Goal: Task Accomplishment & Management: Manage account settings

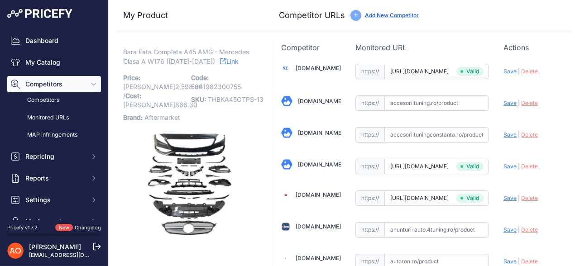
scroll to position [995, 0]
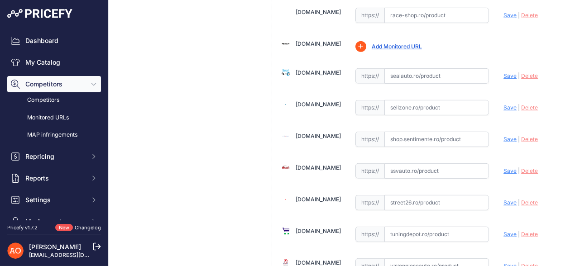
click at [310, 164] on link "Ssvauto.ro" at bounding box center [317, 167] width 45 height 7
click at [303, 196] on link "Street26.ro" at bounding box center [317, 199] width 45 height 7
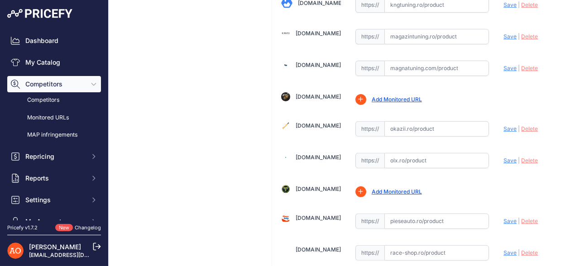
scroll to position [712, 0]
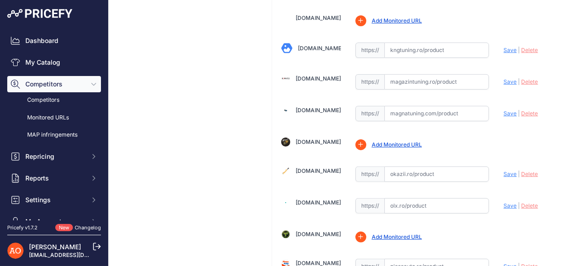
click at [324, 75] on link "Magazintuning.ro" at bounding box center [317, 78] width 45 height 7
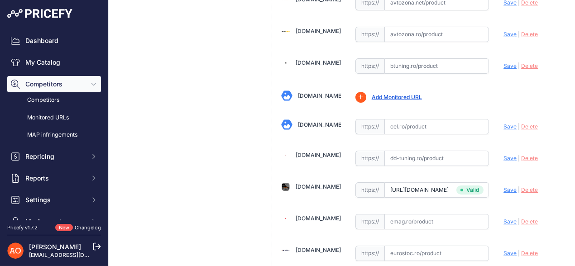
scroll to position [396, 0]
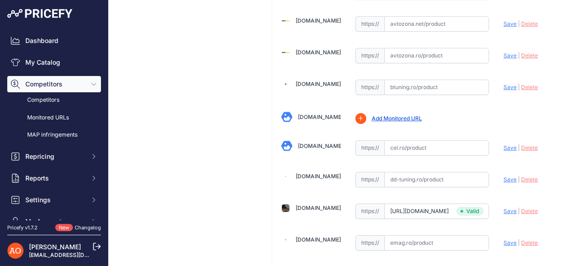
click at [297, 81] on link "Btuning.ro" at bounding box center [317, 84] width 45 height 7
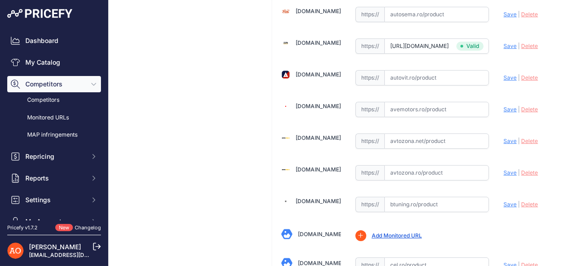
scroll to position [305, 0]
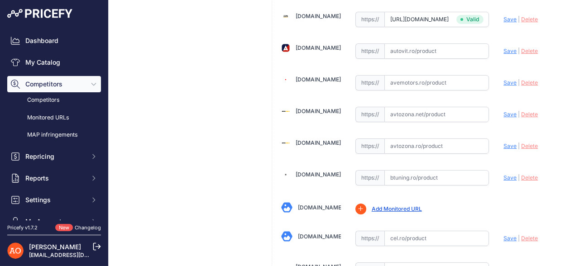
click at [321, 142] on link "Avtozona.ro" at bounding box center [317, 142] width 45 height 7
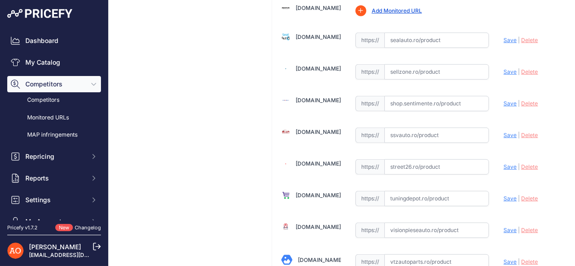
scroll to position [1120, 0]
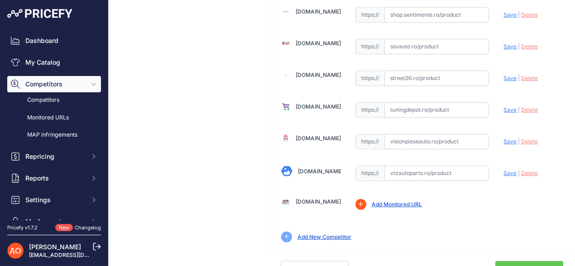
click at [512, 261] on link "Done" at bounding box center [529, 269] width 68 height 17
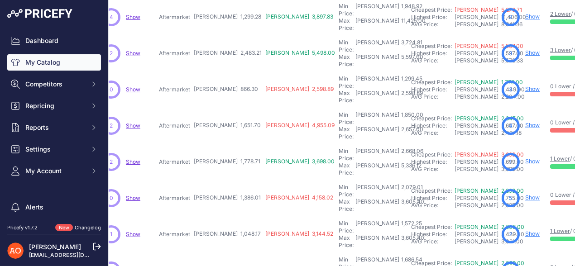
scroll to position [181, 224]
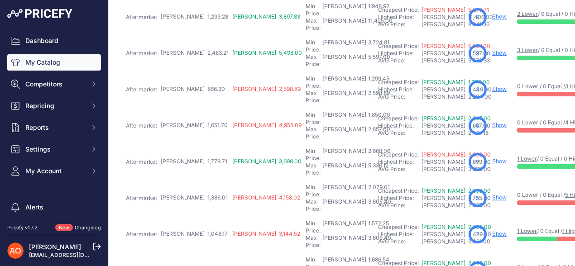
drag, startPoint x: 160, startPoint y: 163, endPoint x: 182, endPoint y: 165, distance: 22.7
click at [182, 216] on tr "Kit Complet Bara Fata RS3 - Audi A3 8V Hatchback (2013-2016)" at bounding box center [298, 234] width 812 height 36
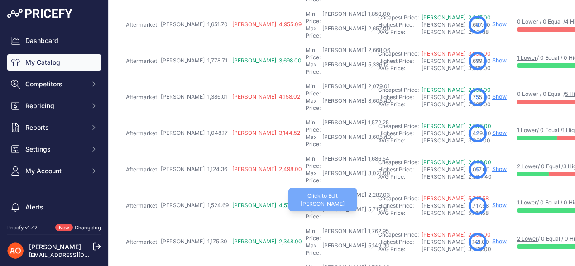
scroll to position [283, 224]
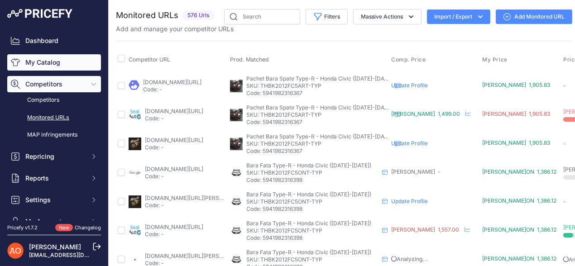
click at [40, 66] on link "My Catalog" at bounding box center [54, 62] width 94 height 16
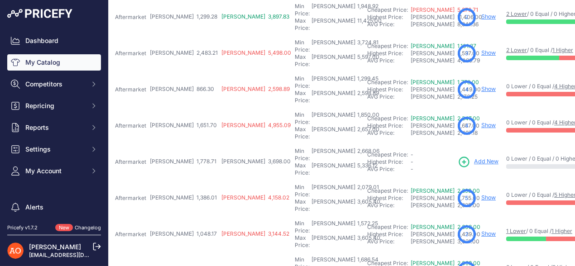
scroll to position [181, 291]
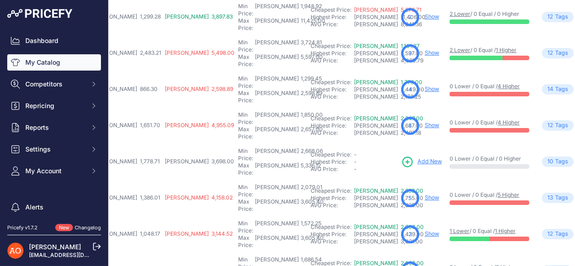
click at [417, 157] on span "Add New" at bounding box center [429, 161] width 24 height 9
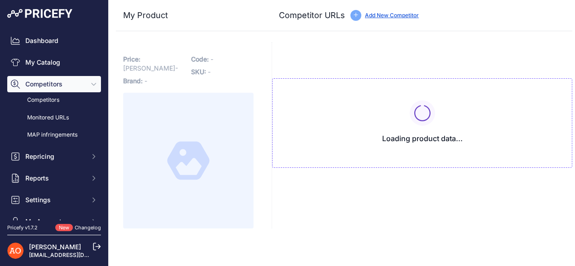
type input "[DOMAIN_NAME][URL]"
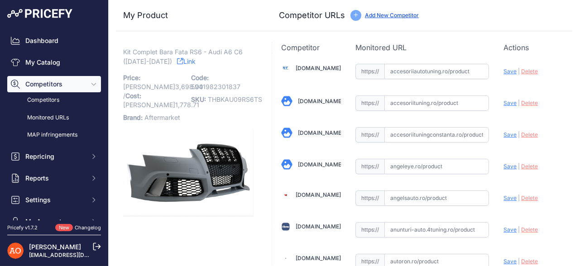
click at [177, 60] on link "Link" at bounding box center [186, 61] width 19 height 11
click at [318, 69] on link "Accesoriiautotuning.ro" at bounding box center [317, 68] width 45 height 7
click at [316, 130] on link "Accesoriituningconstanta.ro" at bounding box center [320, 132] width 45 height 7
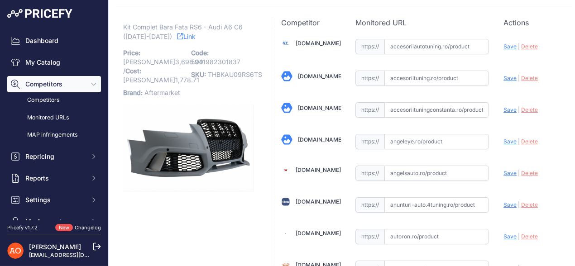
scroll to position [45, 0]
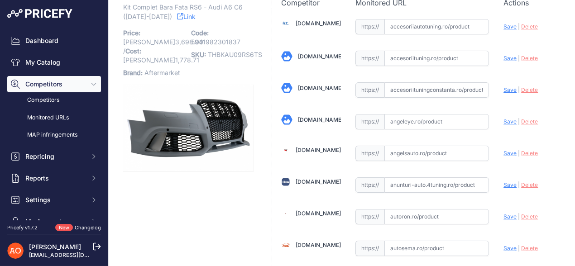
click at [314, 116] on link "Angeleye.ro" at bounding box center [320, 119] width 45 height 7
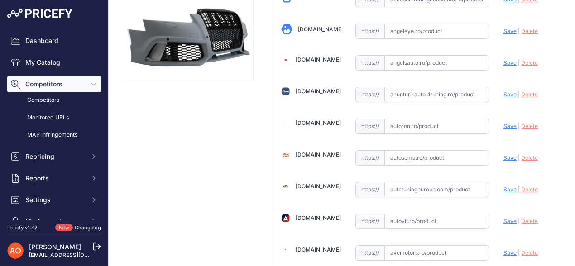
scroll to position [136, 0]
click at [314, 61] on link "Angelsauto.ro" at bounding box center [317, 59] width 45 height 7
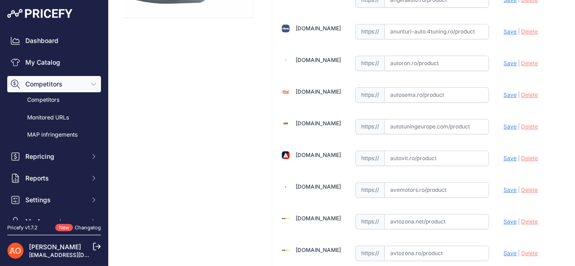
scroll to position [226, 0]
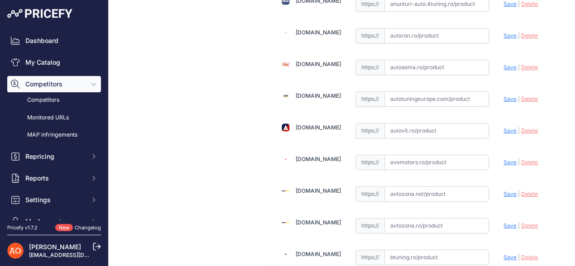
click at [312, 94] on link "Autotuningeurope.com" at bounding box center [317, 95] width 45 height 7
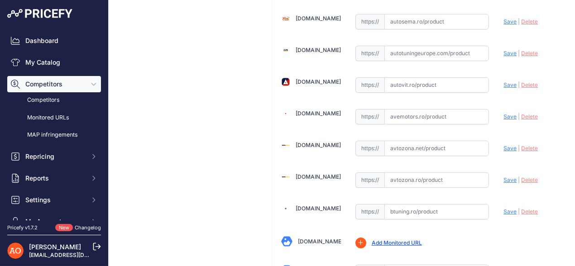
click at [306, 173] on link "Avtozona.ro" at bounding box center [317, 176] width 45 height 7
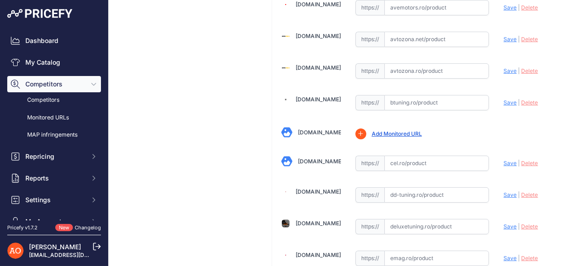
scroll to position [407, 0]
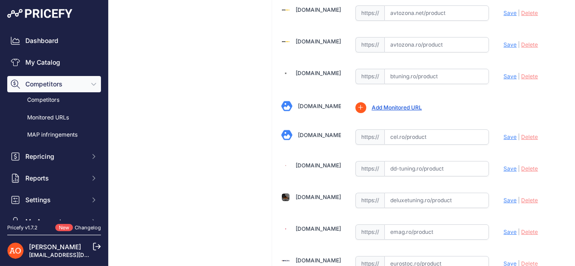
click at [318, 70] on link "[DOMAIN_NAME]" at bounding box center [317, 73] width 45 height 7
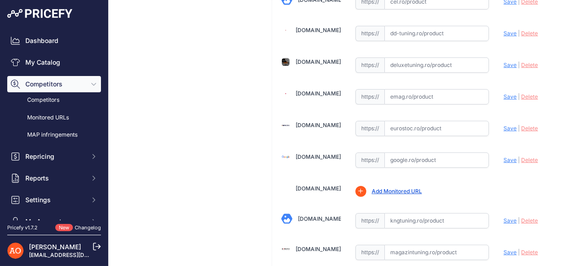
scroll to position [543, 0]
click at [314, 57] on link "[DOMAIN_NAME]" at bounding box center [317, 60] width 45 height 7
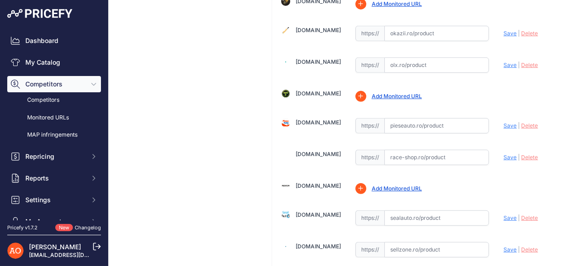
scroll to position [859, 0]
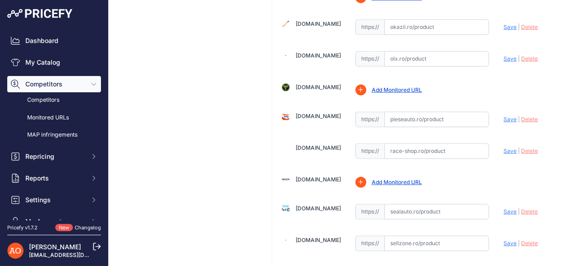
click at [307, 205] on link "[DOMAIN_NAME]" at bounding box center [317, 208] width 45 height 7
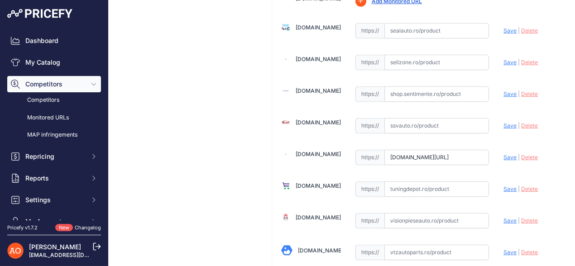
scroll to position [1086, 0]
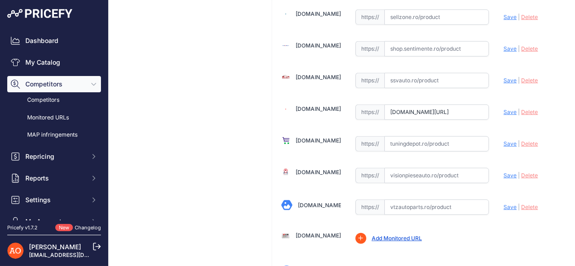
click at [443, 104] on input "street26.ro/bara-fata-compatibil-cu-audi-a6-c6-4f-sedan-avant-2004-2011-rs6-des…" at bounding box center [436, 111] width 105 height 15
click at [521, 109] on span "Delete" at bounding box center [529, 112] width 17 height 7
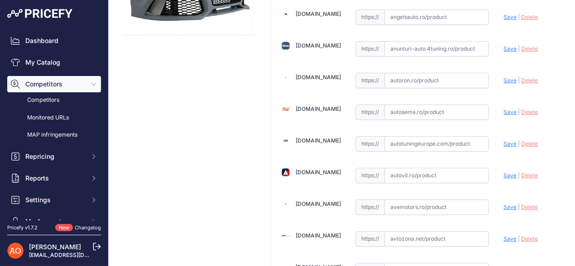
scroll to position [0, 0]
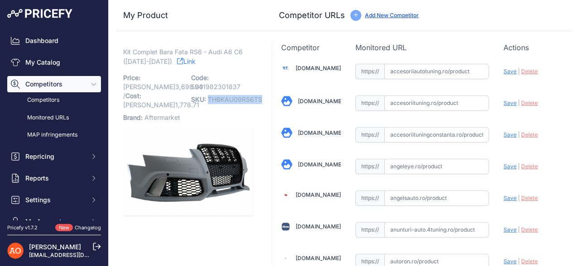
drag, startPoint x: 207, startPoint y: 99, endPoint x: 261, endPoint y: 99, distance: 53.8
copy span "THBKAU09RS6TS"
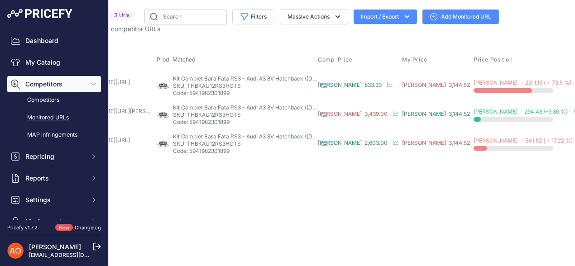
scroll to position [0, 137]
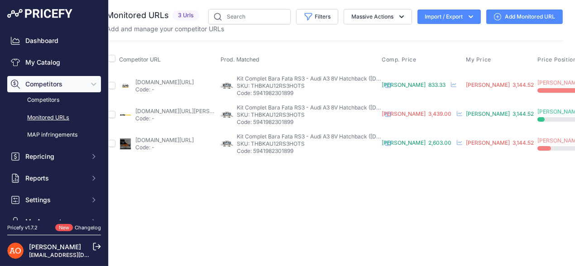
scroll to position [0, 0]
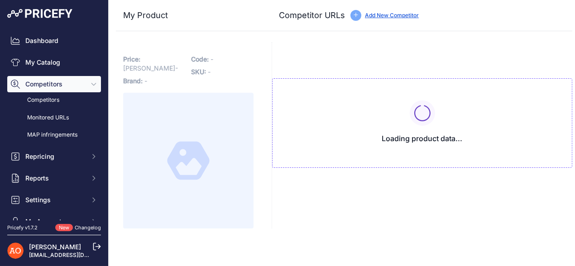
type input "[DOMAIN_NAME][URL]"
type input "[DOMAIN_NAME][URL][PERSON_NAME]"
type input "www.deluxetuning.ro/cumpara/bara-fata-compatibil-cu-audi-a3-8v-2012-2015-sedan-…"
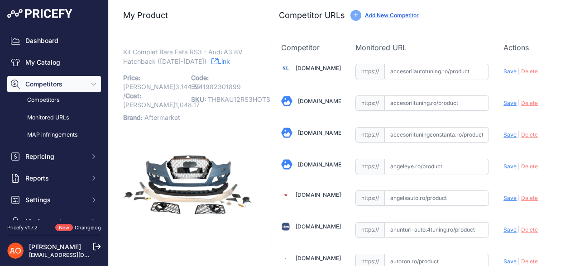
click at [211, 60] on link "Link" at bounding box center [220, 61] width 19 height 11
click at [326, 66] on link "Accesoriiautotuning.ro" at bounding box center [317, 68] width 45 height 7
click at [319, 98] on link "Accesoriituning.ro" at bounding box center [320, 101] width 45 height 7
click at [318, 132] on link "Accesoriituningconstanta.ro" at bounding box center [320, 132] width 45 height 7
click at [311, 166] on link "Angeleye.ro" at bounding box center [320, 164] width 45 height 7
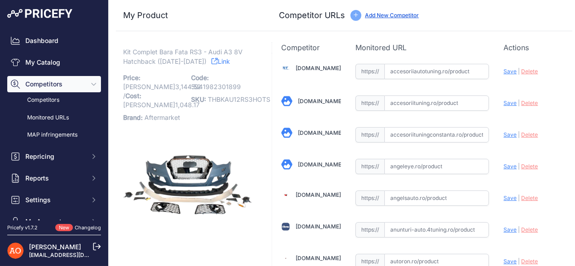
click at [406, 165] on input "text" at bounding box center [436, 166] width 105 height 15
paste input "https://angeleye.ro/bara-fata-si-difuzor-bara-spate-cu-ornamente-evacuare-compa…"
click at [504, 165] on span "Save" at bounding box center [509, 166] width 13 height 7
type input "https://angeleye.ro/bara-fata-si-difuzor-bara-spate-cu-ornamente-evacuare-compa…"
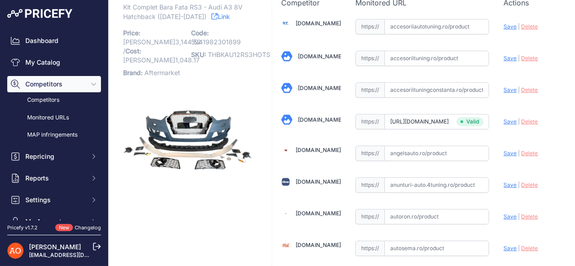
scroll to position [90, 0]
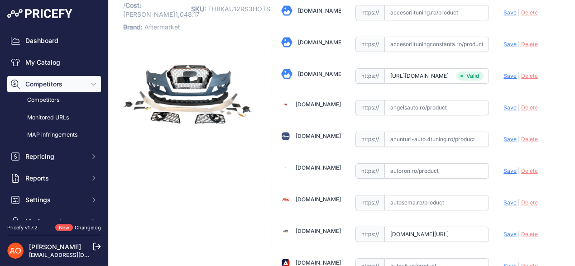
click at [325, 104] on link "[DOMAIN_NAME]" at bounding box center [317, 104] width 45 height 7
click at [407, 104] on input "text" at bounding box center [436, 107] width 105 height 15
paste input "https://www.angelsauto.ro/produs/bara-fata-audi-a3-8v-facelift-2016-2018-hatchb…"
click at [504, 106] on span "Save" at bounding box center [509, 107] width 13 height 7
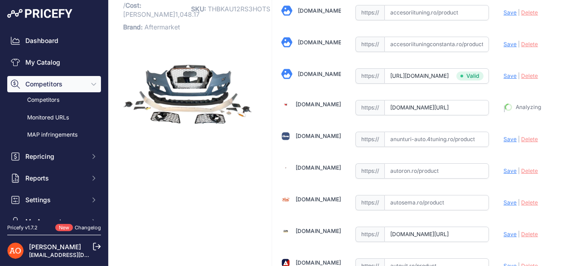
type input "https://www.angelsauto.ro/produs/bara-fata-audi-a3-8v-facelift-2016-2018-hatchb…"
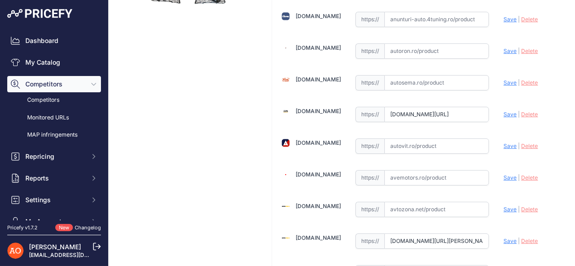
scroll to position [226, 0]
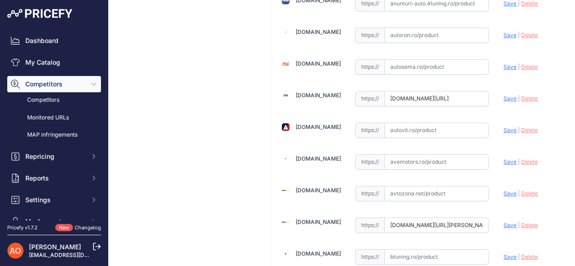
click at [399, 95] on input "autotuningeurope.com/products/front-bumper-suitable-for-audi-a3-8v-2012-2015-ha…" at bounding box center [436, 98] width 105 height 15
click at [503, 95] on span "Save" at bounding box center [509, 98] width 13 height 7
type input "https://autotuningeurope.com/products/front-bumper-suitable-for-audi-a3-8v-2012…"
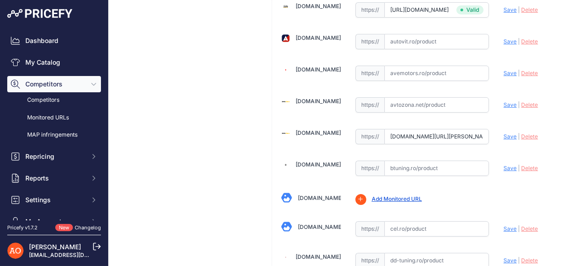
scroll to position [337, 0]
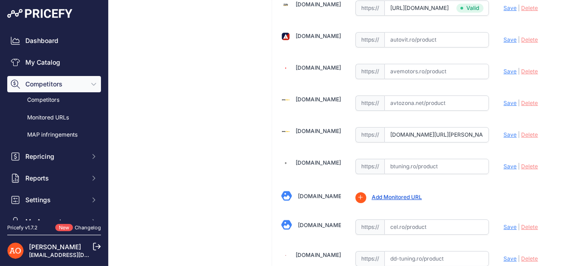
click at [504, 131] on span "Save" at bounding box center [509, 134] width 13 height 7
type input "https://avtozona.ro/products/fata-bronya-adept-pentru-audi-a3-8p-hatchback-deca…"
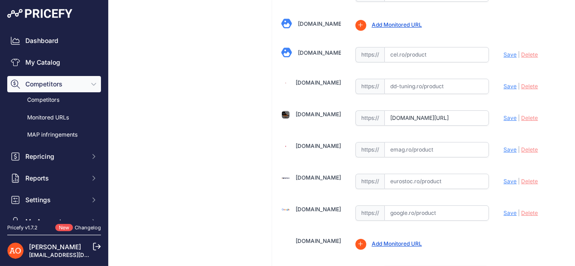
scroll to position [518, 0]
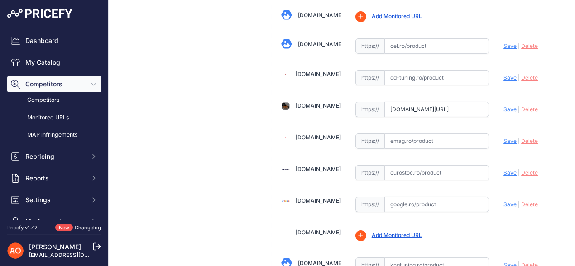
click at [503, 106] on span "Save" at bounding box center [509, 109] width 13 height 7
type input "https://www.deluxetuning.ro/cumpara/bara-fata-compatibil-cu-audi-a3-8v-2012-201…"
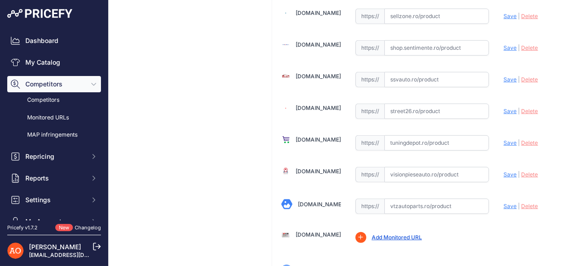
scroll to position [1120, 0]
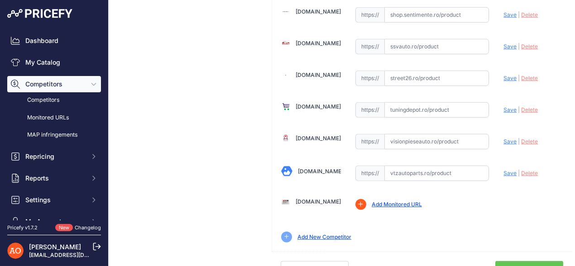
click at [534, 261] on link "Done" at bounding box center [529, 269] width 68 height 17
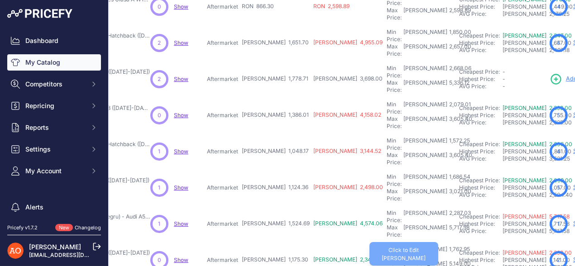
scroll to position [283, 143]
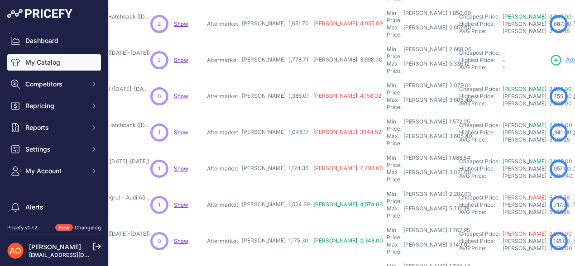
drag, startPoint x: 520, startPoint y: 120, endPoint x: 250, endPoint y: 122, distance: 270.1
click at [250, 187] on tr "Kit Conversie Complet RS5 F5 (Cadru Negru) - Audi A5 8T ([DATE]-[DATE])" at bounding box center [379, 205] width 812 height 36
drag, startPoint x: 225, startPoint y: 148, endPoint x: 245, endPoint y: 152, distance: 20.6
click at [245, 223] on tr "Kit Complet Bara Fata RS6 - Audi A6 C7 (2012-2014) Show" at bounding box center [379, 241] width 812 height 36
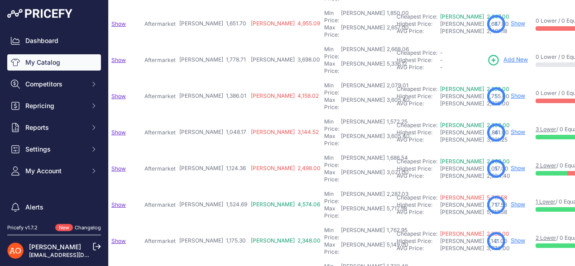
scroll to position [283, 205]
drag, startPoint x: 166, startPoint y: 179, endPoint x: 208, endPoint y: 179, distance: 42.5
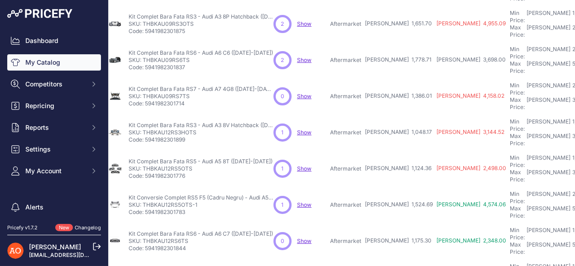
scroll to position [283, 11]
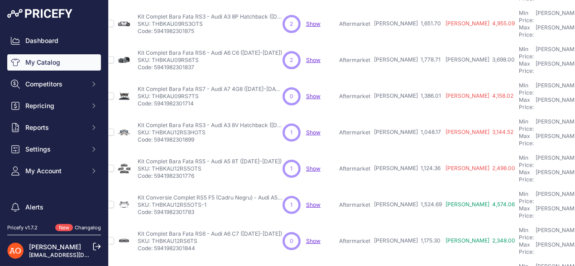
drag, startPoint x: 354, startPoint y: 209, endPoint x: 392, endPoint y: 218, distance: 38.4
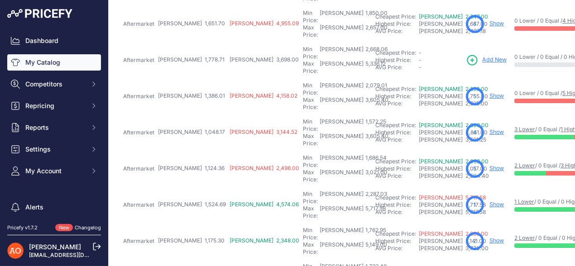
scroll to position [283, 242]
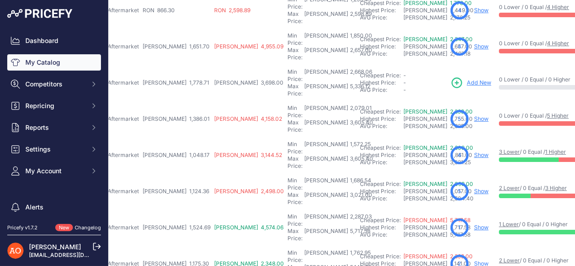
scroll to position [305, 242]
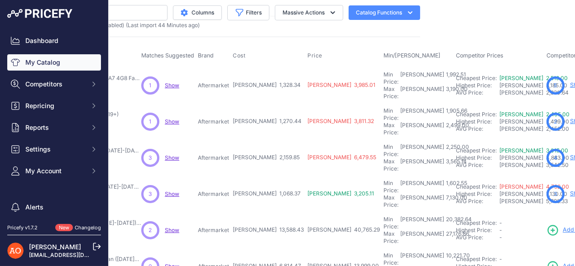
scroll to position [0, 152]
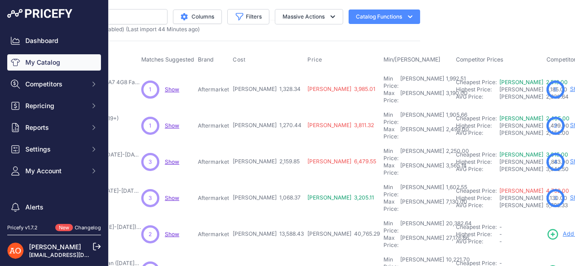
drag, startPoint x: 214, startPoint y: 87, endPoint x: 264, endPoint y: 87, distance: 50.7
click at [264, 87] on tr "Kit Complet Bara Fata RS7 (Chrome) - Audi A7 4G8 Facelift 2015+" at bounding box center [373, 89] width 818 height 37
drag, startPoint x: 204, startPoint y: 114, endPoint x: 267, endPoint y: 115, distance: 63.3
click at [267, 115] on tr "Bara Fata Completa RS4 - Audi A4 B9.5 (2019+)" at bounding box center [373, 126] width 818 height 36
drag, startPoint x: 511, startPoint y: 109, endPoint x: 269, endPoint y: 116, distance: 242.6
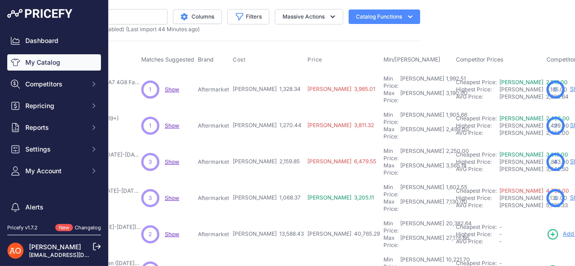
click at [269, 116] on tr "Bara Fata Completa RS4 - Audi A4 B9.5 (2019+)" at bounding box center [373, 126] width 818 height 36
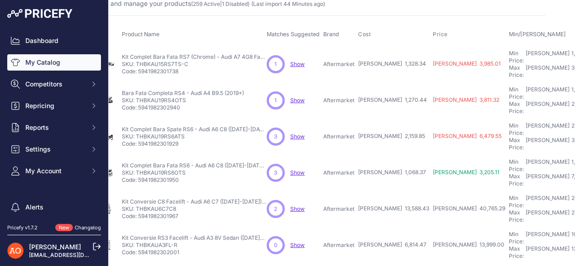
scroll to position [45, 27]
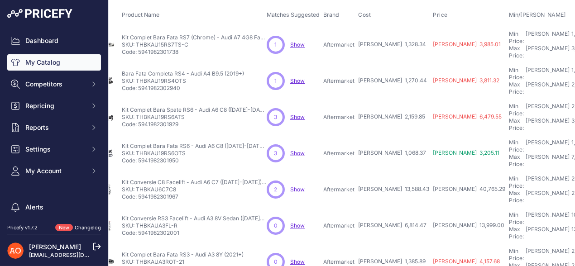
drag, startPoint x: 330, startPoint y: 100, endPoint x: 384, endPoint y: 105, distance: 54.5
click at [384, 105] on tr "Kit Complet Bara Spate RS6 - Audi A6 C8 (2019-2021) Show" at bounding box center [498, 117] width 818 height 36
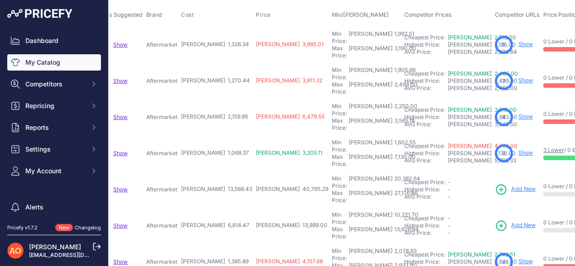
scroll to position [45, 204]
drag, startPoint x: 164, startPoint y: 125, endPoint x: 197, endPoint y: 122, distance: 32.7
click at [197, 135] on tr "Kit Complet Bara Fata RS6 - Audi A6 C8 (2019-2021) Sedan/Avant" at bounding box center [320, 153] width 818 height 36
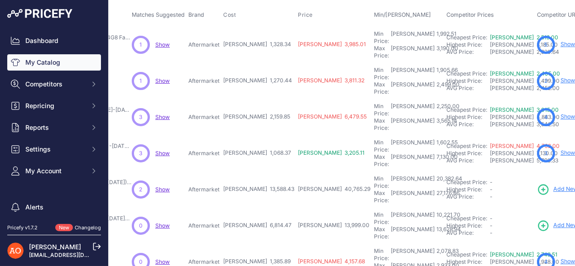
scroll to position [45, 162]
drag, startPoint x: 218, startPoint y: 154, endPoint x: 258, endPoint y: 158, distance: 40.9
click at [258, 171] on tr "Kit Conversie C8 Facelift - Audi A6 C7 (2012-2018) fara AFL" at bounding box center [362, 189] width 818 height 36
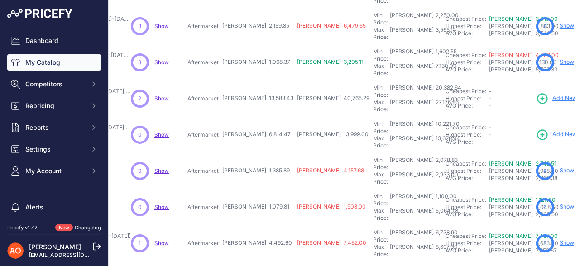
scroll to position [181, 162]
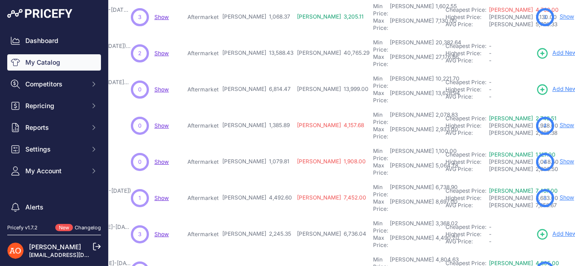
drag, startPoint x: 209, startPoint y: 134, endPoint x: 239, endPoint y: 134, distance: 29.4
click at [239, 180] on tr "Kit Complet Bara Fata RS8 - Audi A8 D4 (2011-2013) Show" at bounding box center [362, 198] width 818 height 36
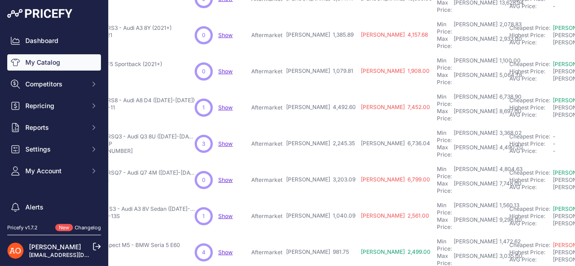
scroll to position [271, 152]
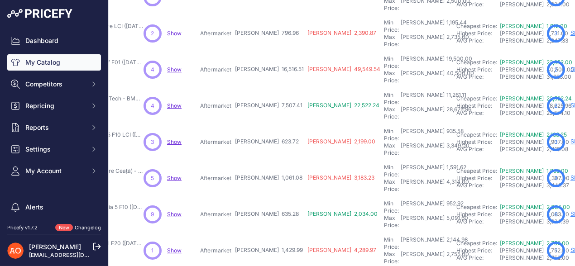
scroll to position [283, 150]
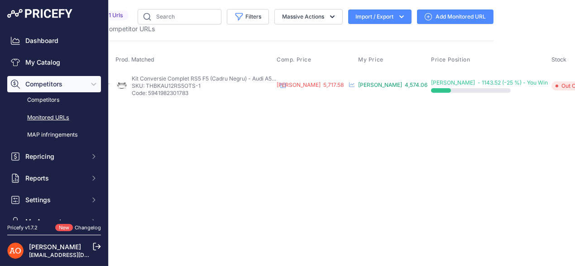
scroll to position [0, 103]
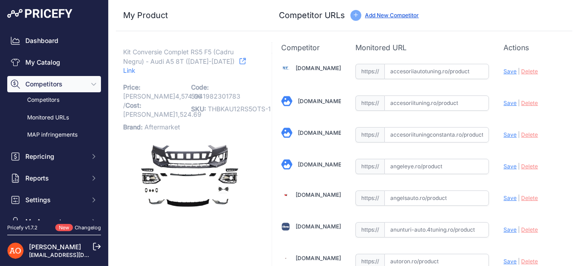
click at [239, 64] on icon at bounding box center [242, 61] width 6 height 6
click at [309, 65] on link "[DOMAIN_NAME]" at bounding box center [317, 68] width 45 height 7
drag, startPoint x: 208, startPoint y: 98, endPoint x: 261, endPoint y: 95, distance: 53.9
click at [267, 105] on span "THBKAU12RS5OTS-1" at bounding box center [239, 109] width 63 height 8
copy span "THBKAU12RS5OTS-"
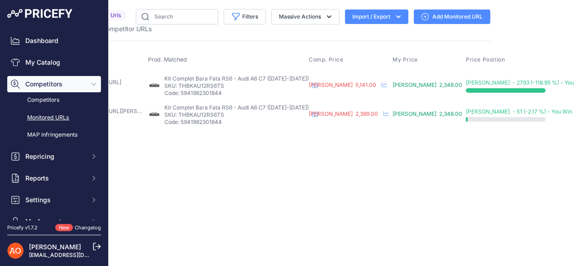
scroll to position [0, 100]
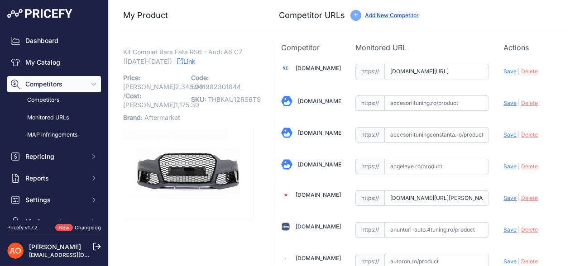
click at [180, 60] on link "Link" at bounding box center [186, 61] width 19 height 11
click at [503, 73] on span "Save" at bounding box center [509, 71] width 13 height 7
type input "https://accesoriiautotuning.ro/6000545pd/bara-fata-cu-prelungire-compatibil-cu-…"
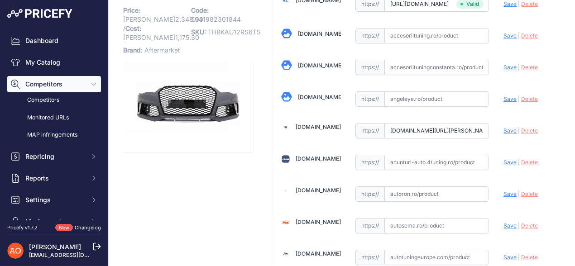
scroll to position [90, 0]
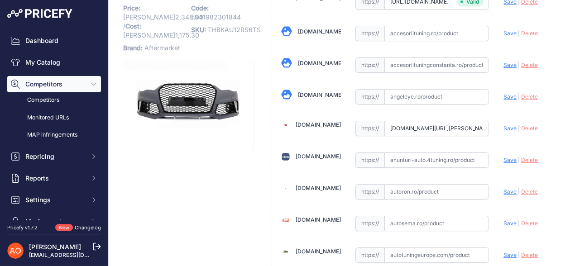
click at [503, 128] on span "Save" at bounding box center [509, 128] width 13 height 7
type input "https://www.angelsauto.ro/produs/bara-fata-rs-audi-a6-4g-rs6-design-2011-2015-c…"
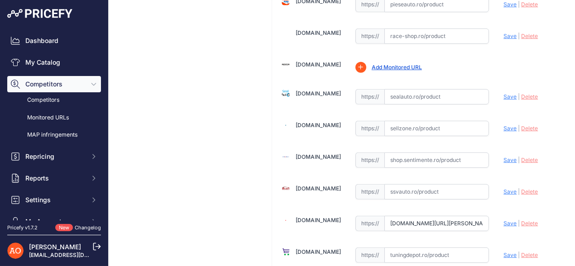
scroll to position [1110, 0]
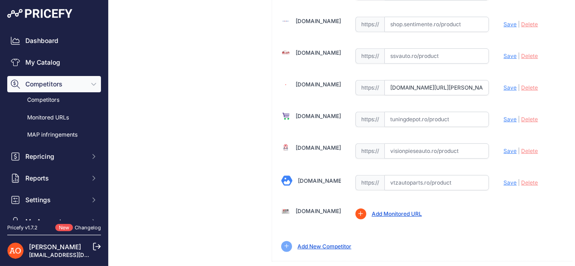
click at [509, 84] on span "Save" at bounding box center [509, 87] width 13 height 7
type input "https://street26.ro/bara-fata-compatibil-cu-audi-a6-c7-4g-2011-2014-rs6-design-…"
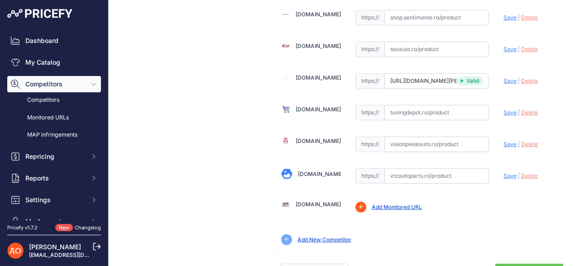
scroll to position [1120, 0]
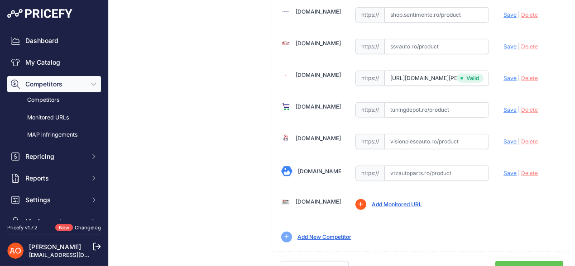
click at [518, 261] on link "Done" at bounding box center [529, 269] width 68 height 17
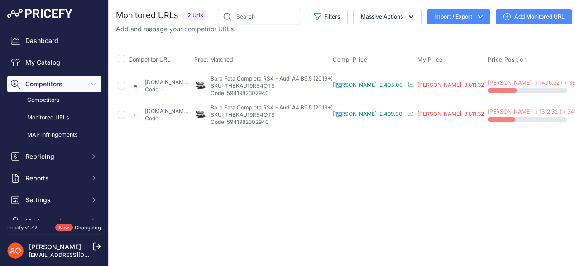
scroll to position [0, 99]
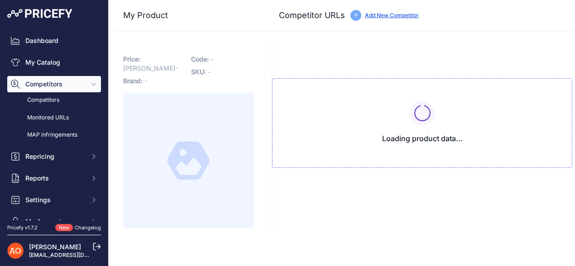
type input "[DOMAIN_NAME][URL]"
type input "street26.ro/bara-fata-compatibil-cu-audi-a4-b9-8w-facelift-2020-up-quattro-rs4-…"
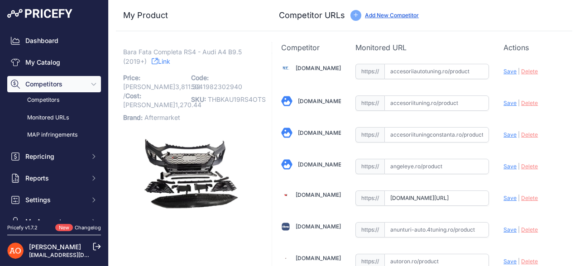
click at [164, 57] on link "Link" at bounding box center [161, 61] width 19 height 11
click at [324, 66] on link "[DOMAIN_NAME]" at bounding box center [317, 68] width 45 height 7
click at [332, 132] on link "[DOMAIN_NAME]" at bounding box center [320, 132] width 45 height 7
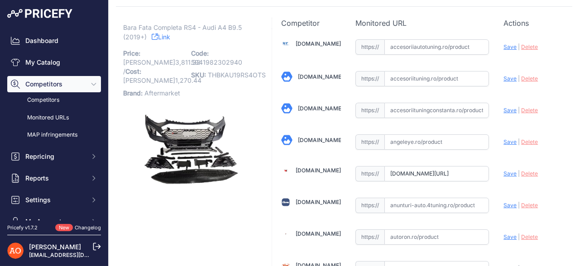
scroll to position [45, 0]
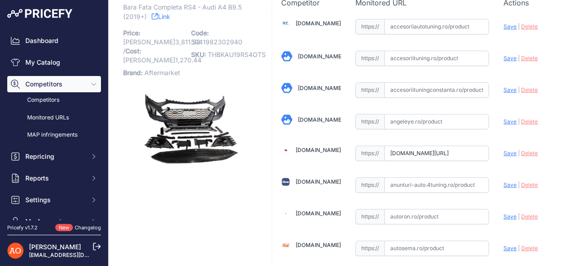
click at [504, 151] on span "Save" at bounding box center [509, 153] width 13 height 7
type input "https://www.angelsauto.ro/produs/bara-fata-audi-a4-b9-8w-facelift-2020-up-rs4-d…"
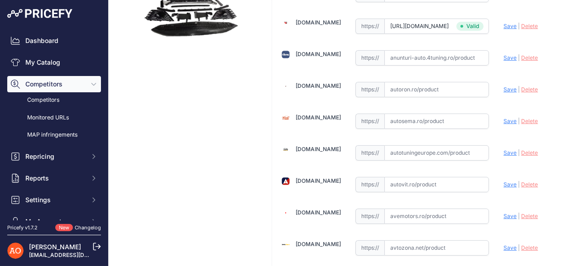
scroll to position [201, 0]
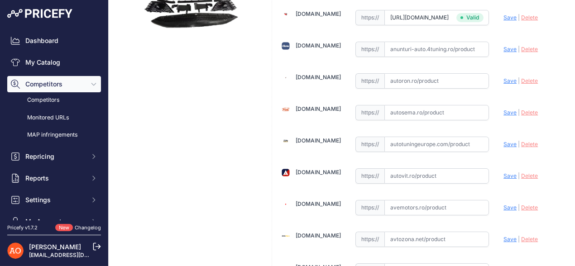
click at [318, 139] on link "[DOMAIN_NAME]" at bounding box center [317, 140] width 45 height 7
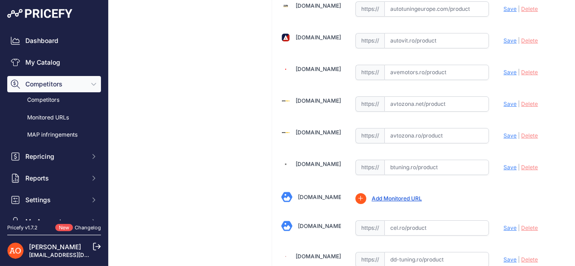
scroll to position [317, 0]
click at [316, 130] on link "Avtozona.ro" at bounding box center [317, 131] width 45 height 7
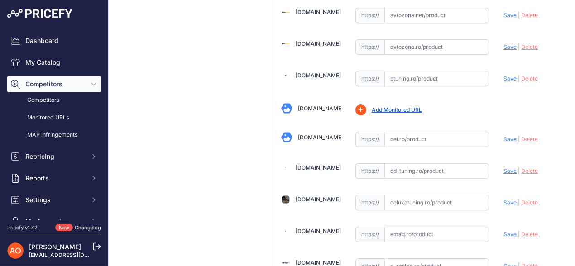
scroll to position [407, 0]
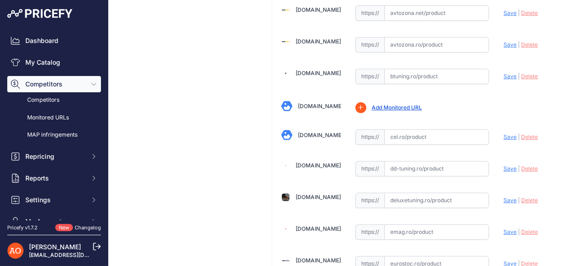
click at [306, 71] on link "[DOMAIN_NAME]" at bounding box center [317, 73] width 45 height 7
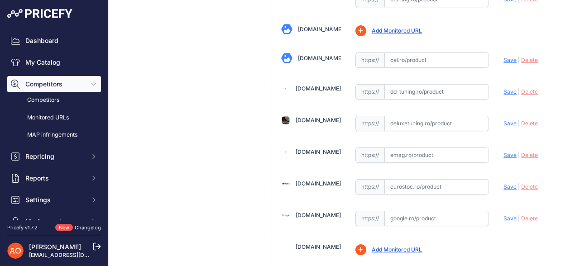
scroll to position [498, 0]
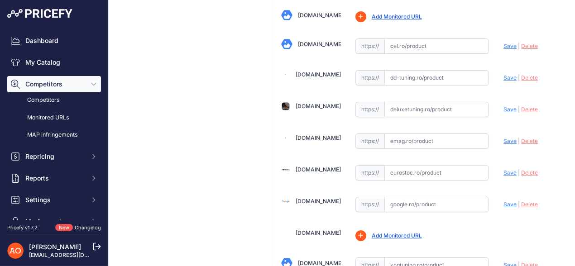
click at [314, 103] on link "[DOMAIN_NAME]" at bounding box center [317, 106] width 45 height 7
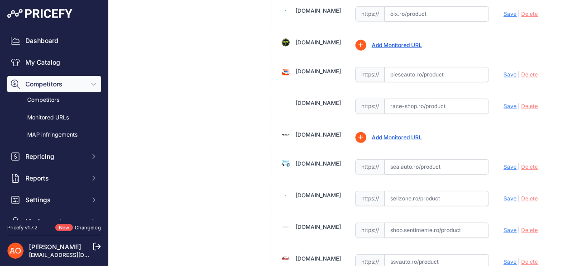
scroll to position [995, 0]
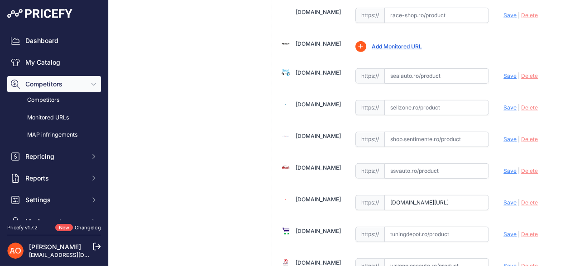
click at [503, 199] on span "Save" at bounding box center [509, 202] width 13 height 7
type input "https://street26.ro/bara-fata-compatibil-cu-audi-a4-b9-8w-facelift-2020-up-quat…"
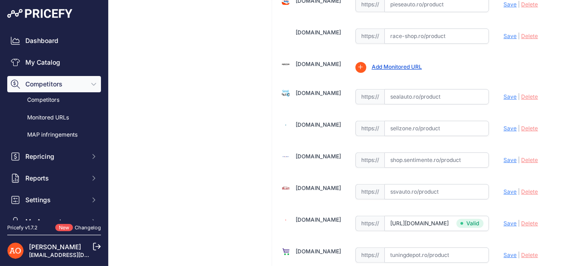
scroll to position [1016, 0]
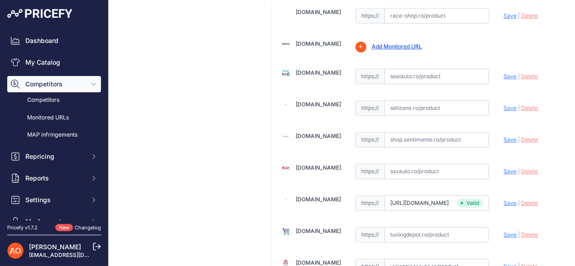
click at [310, 69] on link "[DOMAIN_NAME]" at bounding box center [317, 72] width 45 height 7
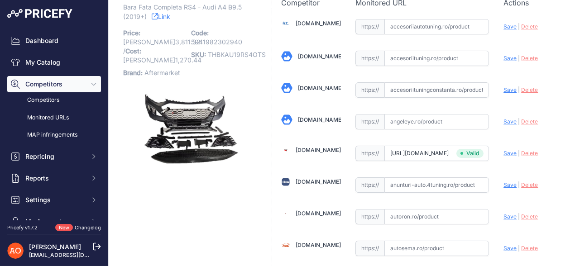
scroll to position [0, 0]
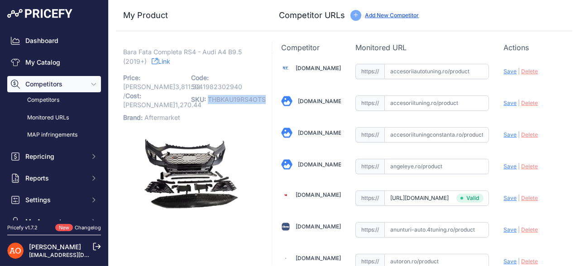
drag, startPoint x: 206, startPoint y: 101, endPoint x: 264, endPoint y: 101, distance: 57.9
copy span "THBKAU19RS4OTS"
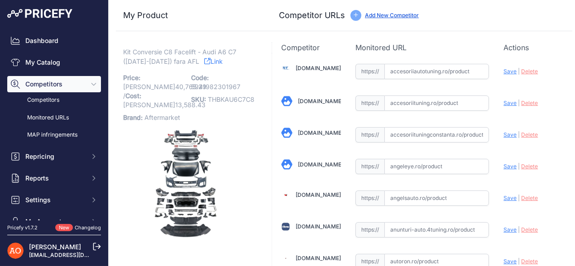
click at [204, 64] on link "Link" at bounding box center [213, 61] width 19 height 11
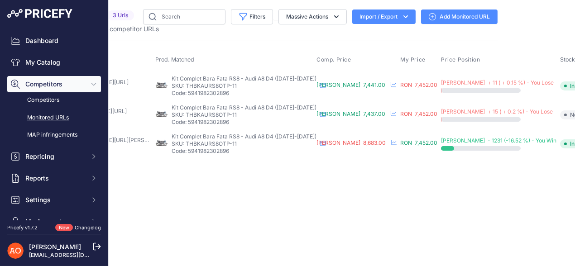
scroll to position [0, 92]
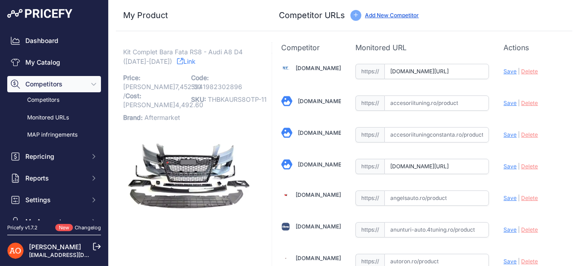
click at [177, 59] on icon at bounding box center [180, 61] width 6 height 6
click at [504, 69] on span "Save" at bounding box center [509, 71] width 13 height 7
type input "[URL][DOMAIN_NAME]"
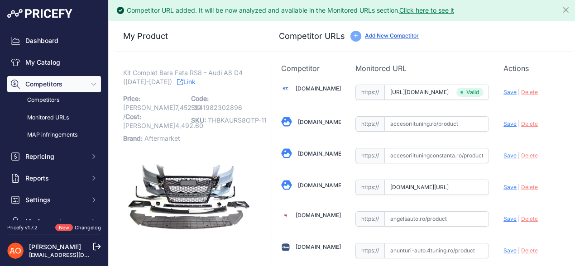
click at [503, 185] on span "Save" at bounding box center [509, 187] width 13 height 7
type input "[URL][DOMAIN_NAME]"
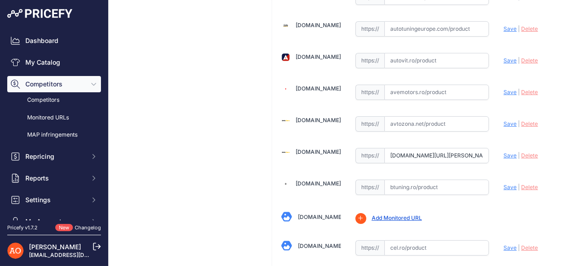
scroll to position [362, 0]
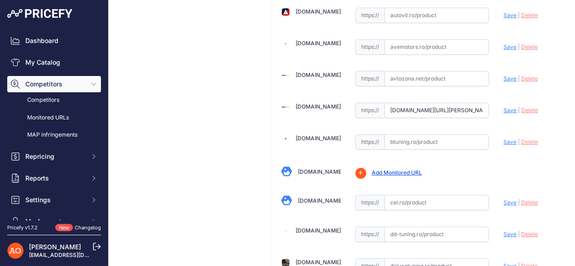
click at [503, 107] on span "Save" at bounding box center [509, 110] width 13 height 7
type input "[URL][DOMAIN_NAME][PERSON_NAME]"
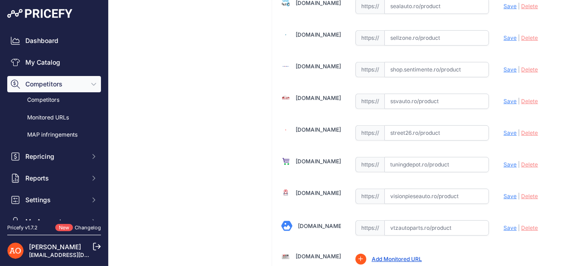
scroll to position [1120, 0]
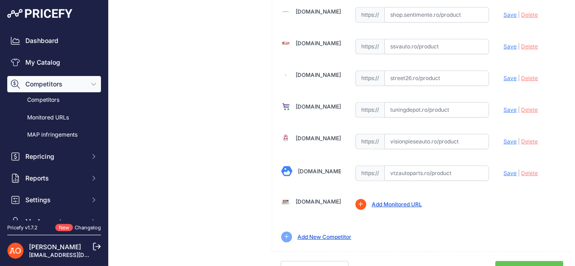
click at [528, 261] on link "Done" at bounding box center [529, 269] width 68 height 17
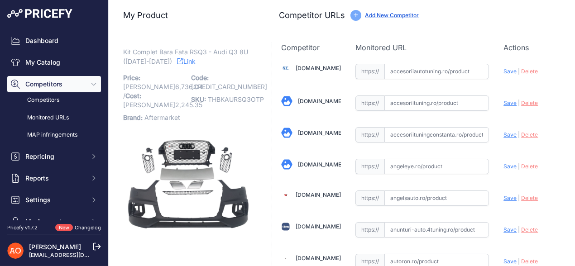
click at [177, 57] on link "Link" at bounding box center [186, 61] width 19 height 11
click at [295, 69] on link "[DOMAIN_NAME]" at bounding box center [317, 68] width 45 height 7
drag, startPoint x: 206, startPoint y: 98, endPoint x: 261, endPoint y: 101, distance: 55.7
click at [253, 101] on p "SKU: THBKAURSQ3OTP" at bounding box center [222, 99] width 62 height 13
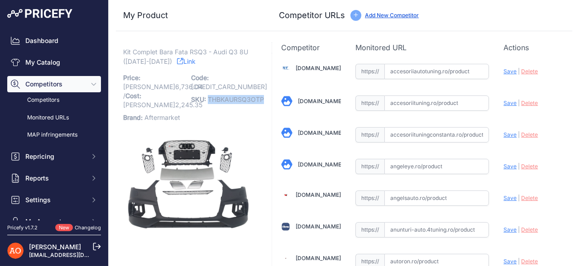
copy span "THBKAURSQ3OTP"
